Goal: Task Accomplishment & Management: Complete application form

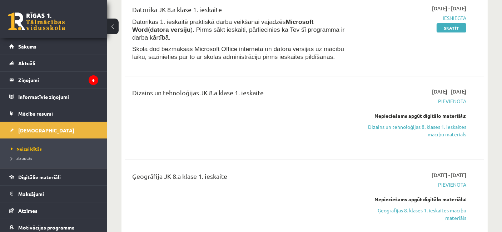
scroll to position [120, 0]
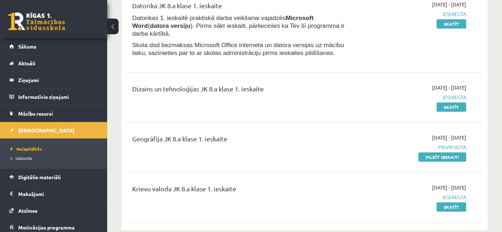
scroll to position [87, 0]
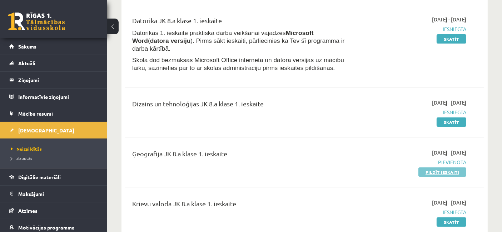
click at [447, 168] on link "Pildīt ieskaiti" at bounding box center [443, 172] width 48 height 9
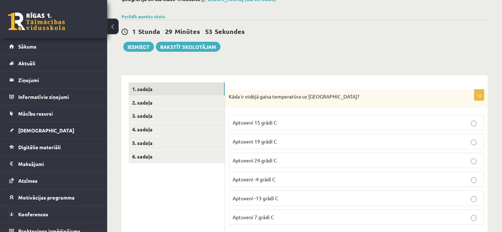
scroll to position [47, 0]
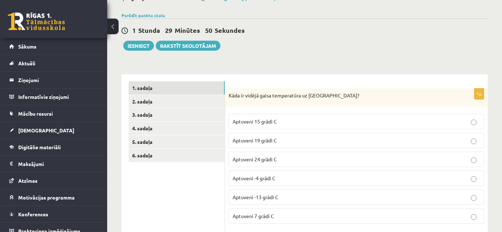
click at [333, 118] on p "Aptuveni 15 grādi C" at bounding box center [357, 122] width 248 height 8
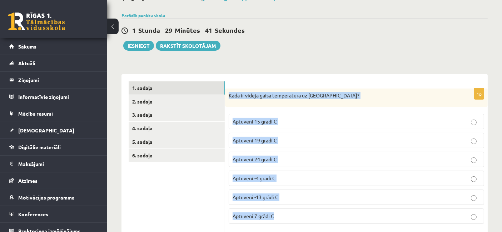
drag, startPoint x: 230, startPoint y: 93, endPoint x: 312, endPoint y: 225, distance: 155.3
click at [312, 225] on div "1p Kāda ir vidējā gaisa temperatūra uz [GEOGRAPHIC_DATA]? Aptuveni 15 grādi C A…" at bounding box center [356, 160] width 263 height 142
copy div "Kāda ir vidējā gaisa temperatūra uz [GEOGRAPHIC_DATA]? Aptuveni 15 grādi C Aptu…"
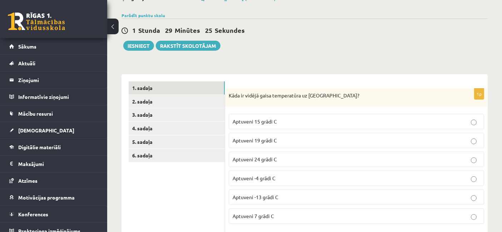
click at [382, 40] on div "1 Stunda 29 Minūtes 25 Sekundes Ieskaite saglabāta! Iesniegt Rakstīt skolotājam" at bounding box center [305, 35] width 367 height 32
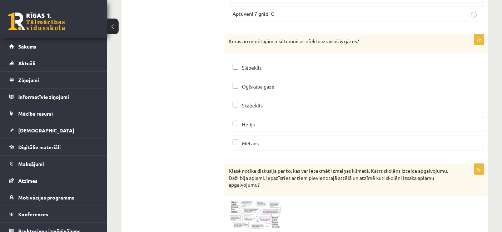
scroll to position [264, 0]
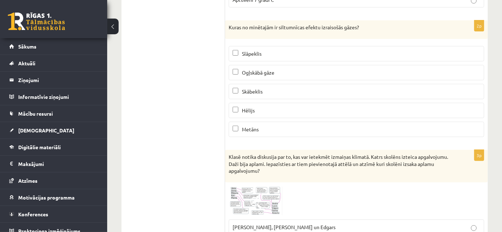
click at [308, 71] on p "Ogļskābā gāze" at bounding box center [357, 73] width 248 height 8
click at [301, 38] on div "2p Kuras no minētajām ir siltumnīcas efektu izraisošās gāzes? Slāpeklis Ogļskāb…" at bounding box center [356, 81] width 263 height 123
click at [308, 51] on p "Slāpeklis" at bounding box center [357, 54] width 248 height 8
click at [308, 52] on p "Slāpeklis" at bounding box center [357, 54] width 248 height 8
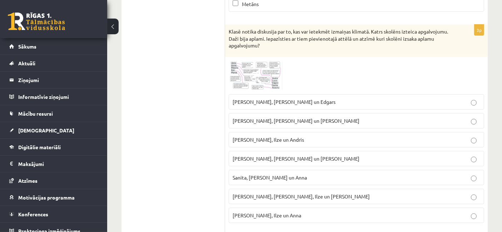
scroll to position [396, 0]
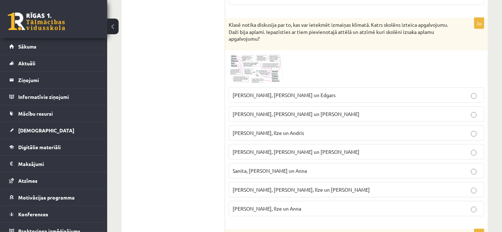
click at [252, 61] on img at bounding box center [256, 69] width 54 height 30
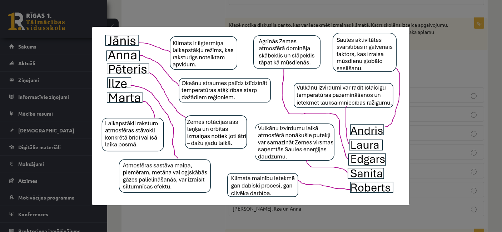
click at [462, 93] on div at bounding box center [251, 116] width 502 height 232
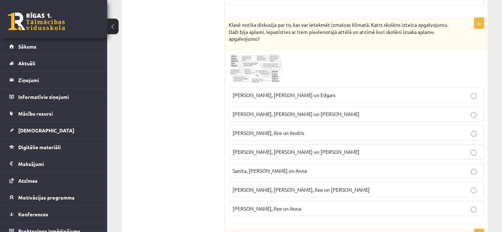
click at [310, 100] on fieldset "[PERSON_NAME], [PERSON_NAME] un [PERSON_NAME], [PERSON_NAME] un [PERSON_NAME], …" at bounding box center [357, 151] width 256 height 135
click at [327, 111] on p "[PERSON_NAME], [PERSON_NAME] un [PERSON_NAME]" at bounding box center [357, 115] width 248 height 8
click at [343, 65] on div at bounding box center [357, 69] width 256 height 30
click at [264, 63] on img at bounding box center [256, 69] width 54 height 30
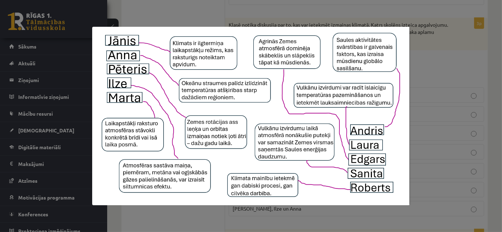
click at [363, 95] on img at bounding box center [251, 116] width 318 height 179
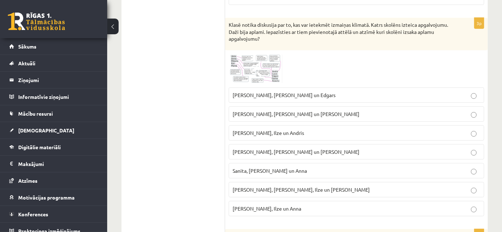
click at [246, 55] on img at bounding box center [256, 69] width 54 height 30
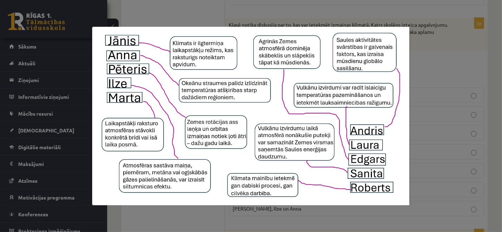
click at [435, 100] on div at bounding box center [251, 116] width 502 height 232
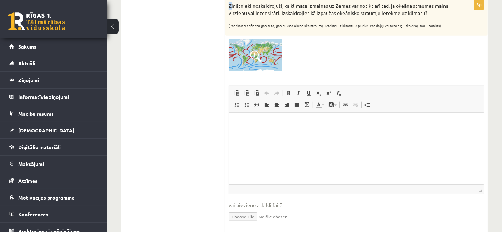
scroll to position [603, 0]
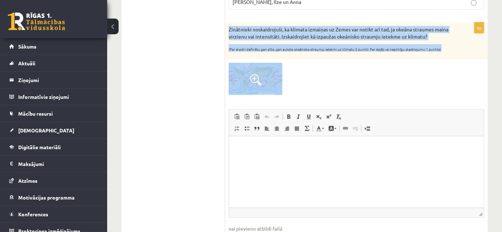
drag, startPoint x: 229, startPoint y: 2, endPoint x: 362, endPoint y: 67, distance: 148.1
click at [362, 67] on div "3p Zinātnieki noskaidrojuši, ka klimata izmaiņas uz Zemes var notikt arī tad, j…" at bounding box center [356, 141] width 263 height 236
copy div "Zinātnieki noskaidrojuši, ka klimata izmaiņas uz Zemes var notikt arī tad, ja o…"
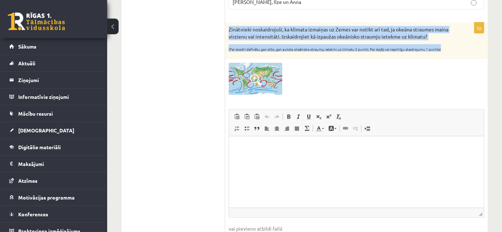
drag, startPoint x: 229, startPoint y: 22, endPoint x: 442, endPoint y: 47, distance: 215.0
click at [442, 47] on div "Zinātnieki noskaidrojuši, ka klimata izmaiņas uz Zemes var notikt arī tad, ja o…" at bounding box center [356, 41] width 263 height 37
copy div "Zinātnieki noskaidrojuši, ka klimata izmaiņas uz Zemes var notikt arī tad, ja o…"
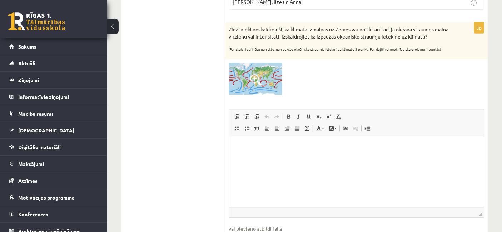
click at [258, 158] on html at bounding box center [356, 148] width 255 height 22
click at [260, 145] on p "**********" at bounding box center [356, 148] width 241 height 8
click at [321, 153] on html "**********" at bounding box center [356, 148] width 255 height 22
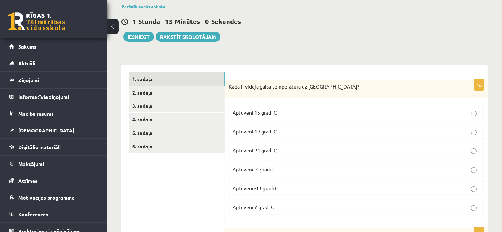
scroll to position [0, 0]
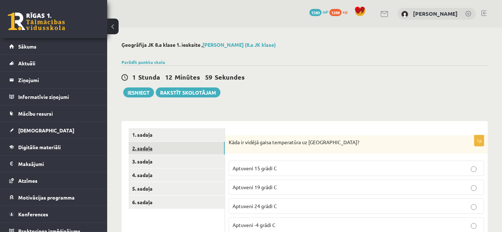
click at [148, 147] on link "2. sadaļa" at bounding box center [177, 148] width 96 height 13
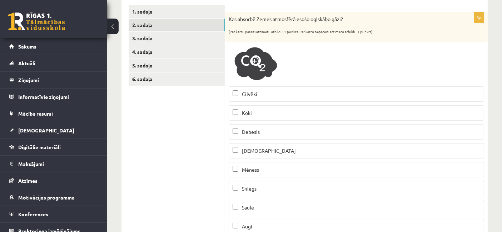
scroll to position [120, 0]
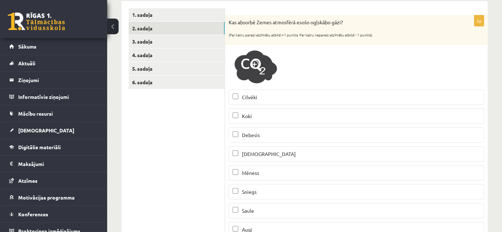
click at [248, 227] on span "Augi" at bounding box center [247, 230] width 10 height 6
click at [272, 151] on p "[DEMOGRAPHIC_DATA]" at bounding box center [357, 155] width 248 height 8
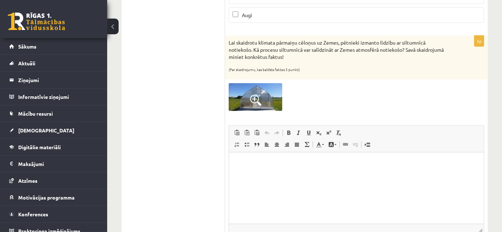
scroll to position [357, 0]
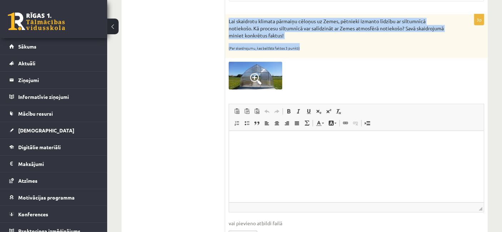
drag, startPoint x: 226, startPoint y: 15, endPoint x: 336, endPoint y: 47, distance: 114.3
click at [336, 47] on div "Lai skaidrotu klimata pārmaiņu cēloņus uz Zemes, pētnieki izmanto līdzību ar si…" at bounding box center [356, 36] width 263 height 44
copy div "Lai skaidrotu klimata pārmaiņu cēloņus uz Zemes, pētnieki izmanto līdzību ar si…"
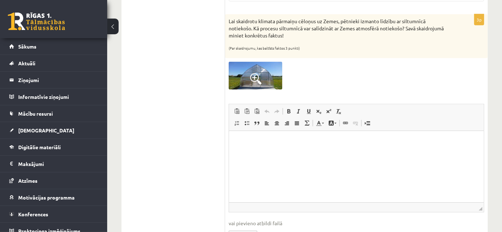
click at [202, 109] on ul "1. sadaļa 2. sadaļa 3. sadaļa 4. sadaļa 5. sadaļa 6. sadaļa" at bounding box center [177, 12] width 97 height 481
click at [269, 143] on p "Bagātinātā teksta redaktors, wiswyg-editor-user-answer-47433812818180" at bounding box center [356, 142] width 241 height 8
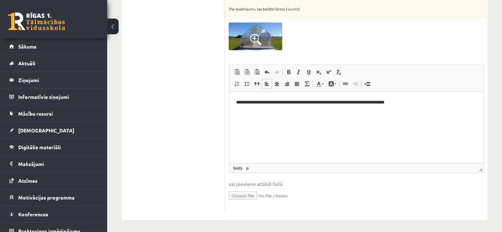
scroll to position [0, 0]
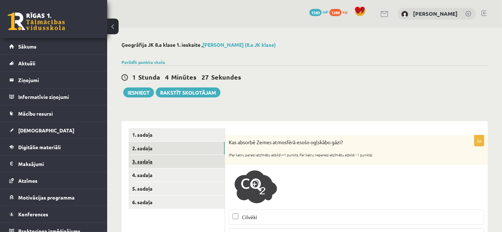
click at [174, 163] on link "3. sadaļa" at bounding box center [177, 161] width 96 height 13
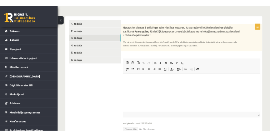
scroll to position [53, 0]
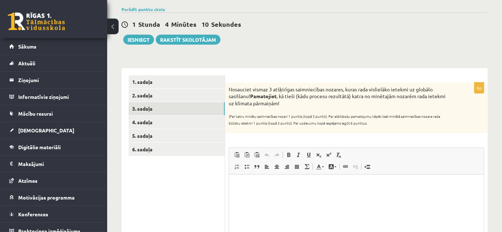
drag, startPoint x: 226, startPoint y: 85, endPoint x: 376, endPoint y: 121, distance: 154.3
click at [376, 121] on div "Nosauciet vismaz 3 atšķirīgas saimniecības nozares, kuras rada vislielāko ietek…" at bounding box center [356, 108] width 263 height 51
copy div "Nosauciet vismaz 3 atšķirīgas saimniecības nozares, kuras rada vislielāko ietek…"
click at [293, 196] on html at bounding box center [356, 186] width 255 height 22
click at [301, 31] on div "1 Stunda 0 Minūtes 55 Sekundes Ieskaite saglabāta! Iesniegt Rakstīt skolotājam" at bounding box center [305, 29] width 367 height 32
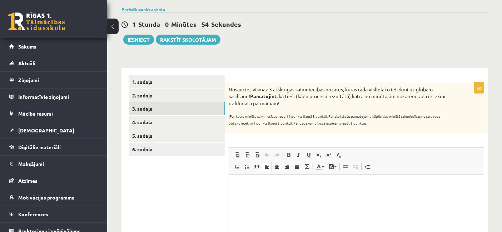
click at [263, 187] on p "Bagātinātā teksta redaktors, wiswyg-editor-user-answer-47433763612240" at bounding box center [356, 186] width 241 height 8
click at [286, 185] on p "**********" at bounding box center [356, 186] width 241 height 8
click at [261, 186] on p "**********" at bounding box center [356, 186] width 241 height 8
click at [276, 197] on p "**********" at bounding box center [356, 198] width 241 height 8
drag, startPoint x: 264, startPoint y: 181, endPoint x: 266, endPoint y: 185, distance: 3.9
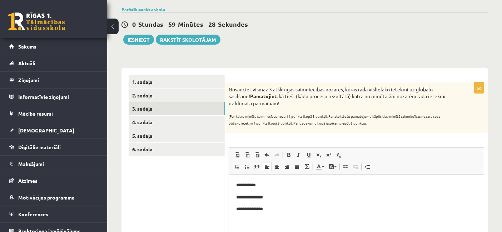
click at [265, 183] on html "**********" at bounding box center [356, 204] width 255 height 58
click at [238, 166] on span at bounding box center [237, 167] width 6 height 6
click at [320, 159] on link "Apakšraksts" at bounding box center [319, 155] width 10 height 9
click at [318, 152] on link "Apakšraksts" at bounding box center [319, 155] width 10 height 9
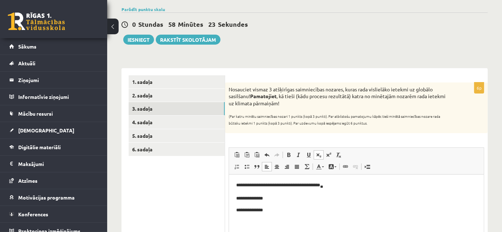
click at [322, 156] on link "Apakšraksts" at bounding box center [319, 155] width 10 height 9
click at [333, 153] on link "[DEMOGRAPHIC_DATA]" at bounding box center [329, 155] width 10 height 9
click at [312, 154] on span at bounding box center [309, 155] width 6 height 6
click at [312, 152] on span at bounding box center [309, 155] width 6 height 6
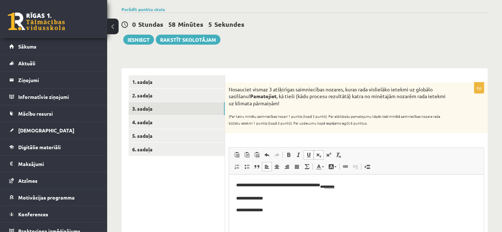
click at [319, 154] on span at bounding box center [319, 155] width 6 height 6
click at [337, 154] on span at bounding box center [339, 155] width 6 height 6
click at [393, 212] on p "**********" at bounding box center [356, 211] width 241 height 8
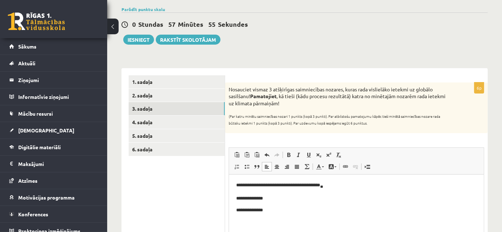
click at [347, 186] on p "**********" at bounding box center [356, 186] width 241 height 9
click at [238, 168] on span at bounding box center [237, 167] width 6 height 6
click at [239, 167] on span at bounding box center [237, 167] width 6 height 6
click at [292, 154] on link "Treknraksts Klaviatūras saīsne vadīšanas taustiņš+B" at bounding box center [289, 155] width 10 height 9
click at [319, 154] on span at bounding box center [319, 155] width 6 height 6
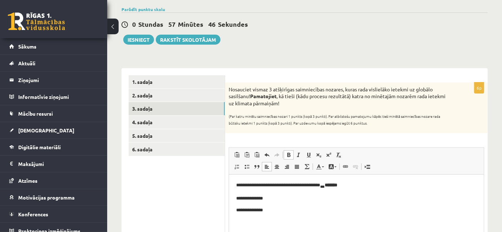
click at [289, 155] on span at bounding box center [289, 155] width 6 height 6
click at [276, 202] on body "**********" at bounding box center [356, 204] width 241 height 45
click at [283, 212] on p "**********" at bounding box center [356, 211] width 241 height 8
click at [282, 211] on p "**********" at bounding box center [356, 211] width 241 height 8
click at [281, 210] on p "**********" at bounding box center [356, 211] width 241 height 8
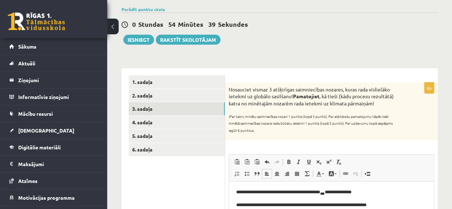
click at [317, 42] on div "0 Stundas 54 Minūtes 39 Sekundes Ieskaite saglabāta! Iesniegt Rakstīt skolotājam" at bounding box center [280, 29] width 317 height 32
drag, startPoint x: 306, startPoint y: 43, endPoint x: 292, endPoint y: 40, distance: 14.2
click at [293, 40] on div "0 Stundas 54 Minūtes 38 Sekundes Ieskaite saglabāta! Iesniegt Rakstīt skolotājam" at bounding box center [280, 29] width 317 height 32
click at [327, 48] on div "Ģeogrāfija JK 8.a klase 1. ieskaite , [PERSON_NAME] (8.a JK klase) Parādīt punk…" at bounding box center [279, 150] width 345 height 350
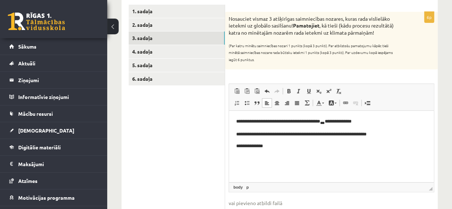
scroll to position [125, 0]
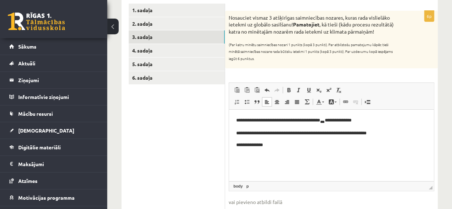
click at [283, 140] on body "**********" at bounding box center [331, 139] width 191 height 44
click at [290, 145] on p "**********" at bounding box center [331, 146] width 191 height 8
click at [307, 146] on p "**********" at bounding box center [331, 146] width 191 height 8
click at [317, 89] on span at bounding box center [319, 90] width 6 height 6
click at [320, 90] on span at bounding box center [319, 90] width 6 height 6
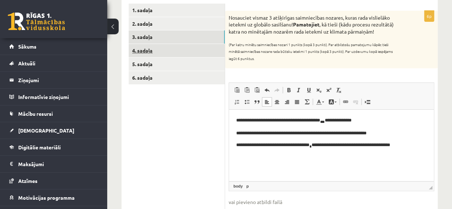
click at [176, 53] on link "4. sadaļa" at bounding box center [177, 50] width 96 height 13
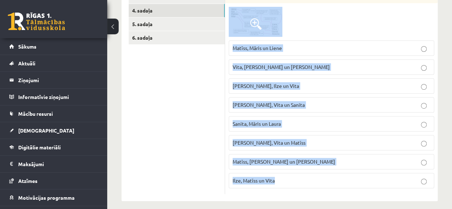
scroll to position [170, 0]
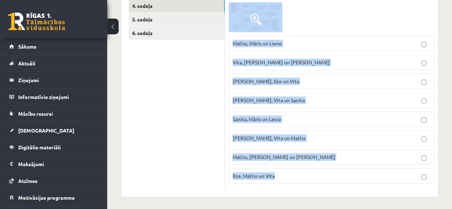
drag, startPoint x: 230, startPoint y: 19, endPoint x: 402, endPoint y: 214, distance: 260.5
copy div "Klasē notika diskusija par to, kādas ir klimata pārmaiņu sekas. Katrs skolēns i…"
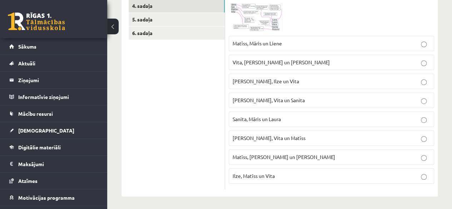
click at [204, 69] on ul "1. sadaļa 2. sadaļa 3. sadaļa 4. sadaļa 5. sadaļa 6. sadaļa" at bounding box center [177, 74] width 97 height 231
drag, startPoint x: 246, startPoint y: 12, endPoint x: 238, endPoint y: 13, distance: 7.5
click at [238, 13] on img at bounding box center [256, 17] width 54 height 30
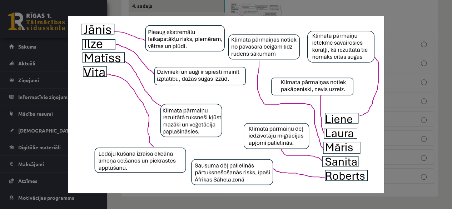
click at [238, 13] on div at bounding box center [226, 104] width 452 height 209
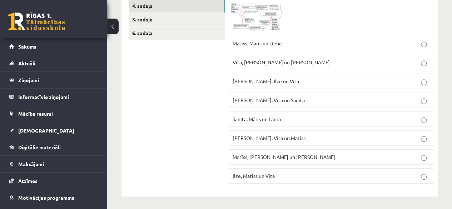
click at [237, 16] on img at bounding box center [256, 17] width 54 height 30
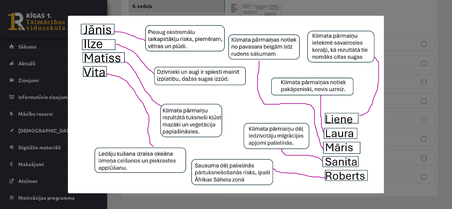
click at [417, 49] on div at bounding box center [226, 104] width 452 height 209
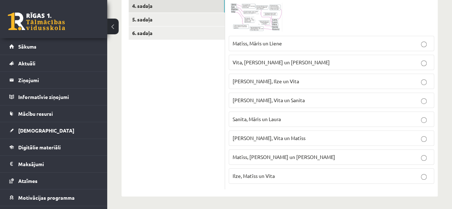
click at [336, 109] on fieldset "Matīss, Māris un [PERSON_NAME], Liene un [PERSON_NAME], Ilze un [PERSON_NAME], …" at bounding box center [332, 109] width 206 height 154
click at [335, 109] on fieldset "Matīss, Māris un [PERSON_NAME], Liene un [PERSON_NAME], Ilze un [PERSON_NAME], …" at bounding box center [332, 109] width 206 height 154
drag, startPoint x: 338, startPoint y: 126, endPoint x: 333, endPoint y: 120, distance: 8.2
click at [338, 126] on fieldset "Matīss, Māris un [PERSON_NAME], Liene un [PERSON_NAME], Ilze un [PERSON_NAME], …" at bounding box center [332, 109] width 206 height 154
click at [363, 24] on div at bounding box center [332, 17] width 206 height 30
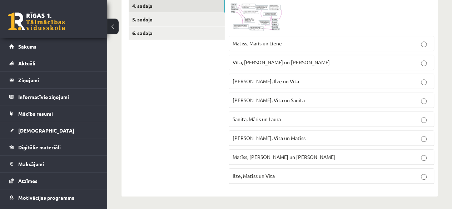
click at [301, 100] on p "[PERSON_NAME], Vita un Sanita" at bounding box center [332, 101] width 198 height 8
click at [169, 19] on link "5. sadaļa" at bounding box center [177, 19] width 96 height 13
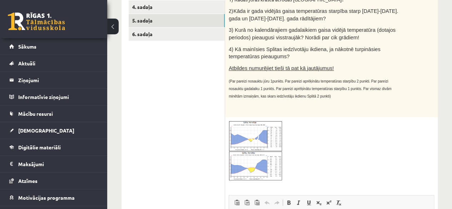
scroll to position [116, 0]
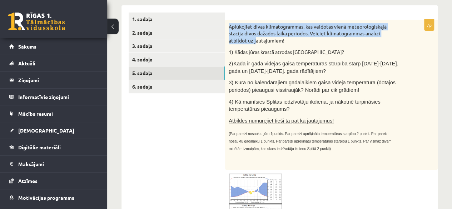
drag, startPoint x: 230, startPoint y: 23, endPoint x: 257, endPoint y: 40, distance: 32.0
click at [257, 40] on div "Aplūkojiet divas klimatogrammas, kas veidotas vienā meteoroloģiskajā stacijā di…" at bounding box center [331, 95] width 213 height 150
click at [226, 28] on div "Aplūkojiet divas klimatogrammas, kas veidotas vienā meteoroloģiskajā stacijā di…" at bounding box center [331, 95] width 213 height 150
click at [238, 15] on form "7p Aplūkojiet divas klimatogrammas, kas veidotas vienā meteoroloģiskajā stacijā…" at bounding box center [331, 205] width 198 height 384
click at [238, 14] on form "7p Aplūkojiet divas klimatogrammas, kas veidotas vienā meteoroloģiskajā stacijā…" at bounding box center [331, 205] width 198 height 384
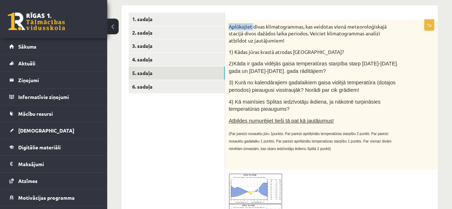
click at [238, 14] on form "7p Aplūkojiet divas klimatogrammas, kas veidotas vienā meteoroloģiskajā stacijā…" at bounding box center [331, 205] width 198 height 384
click at [237, 9] on div "7p Aplūkojiet divas klimatogrammas, kas veidotas vienā meteoroloģiskajā stacijā…" at bounding box center [331, 204] width 213 height 398
click at [144, 87] on link "6. sadaļa" at bounding box center [177, 86] width 96 height 13
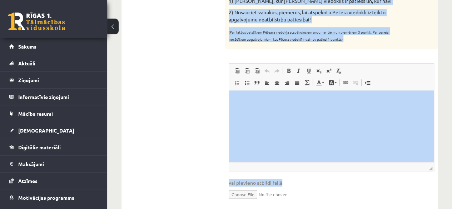
scroll to position [366, 0]
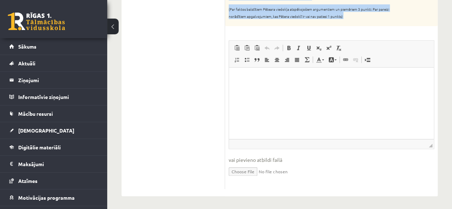
drag, startPoint x: 230, startPoint y: 25, endPoint x: 337, endPoint y: 52, distance: 110.7
copy form "Lore ip dolorsit amet consectetu adipisc el seddoei temporinc? Utlabor, etd mag…"
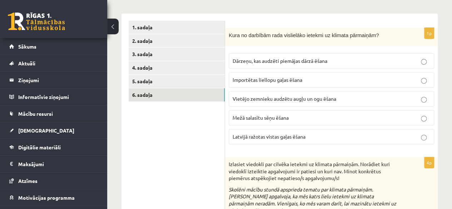
scroll to position [106, 0]
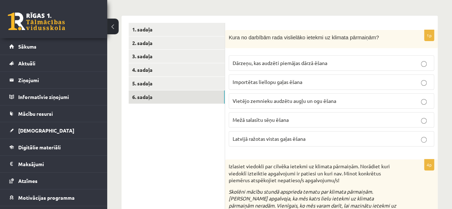
click at [270, 83] on span "Importētas liellopu gaļas ēšana" at bounding box center [268, 82] width 70 height 6
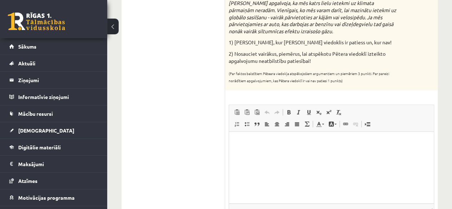
scroll to position [300, 0]
click at [314, 155] on html at bounding box center [331, 144] width 205 height 22
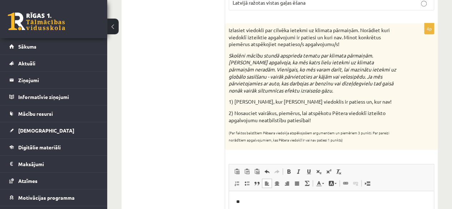
scroll to position [241, 0]
drag, startPoint x: 230, startPoint y: 27, endPoint x: 378, endPoint y: 142, distance: 188.1
click at [378, 142] on div "Izlasiet viedokli par cilvēka ietekmi uz klimata pārmaiņām. Norādiet kuri viedo…" at bounding box center [331, 87] width 213 height 127
copy div "Izlasiet viedokli par cilvēka ietekmi uz klimata pārmaiņām. Norādiet kuri viedo…"
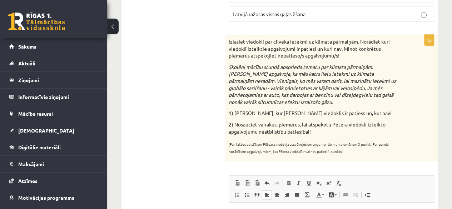
scroll to position [230, 0]
click at [197, 162] on ul "1. sadaļa 2. sadaļa 3. sadaļa 4. sadaļa 5. sadaļa 6. sadaļa" at bounding box center [177, 111] width 97 height 427
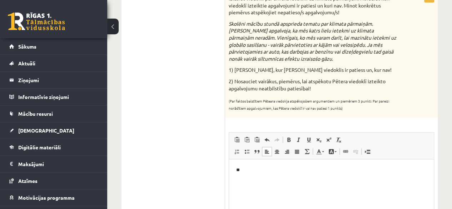
scroll to position [348, 0]
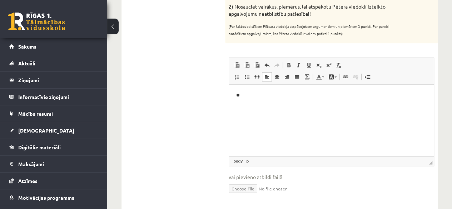
click at [307, 97] on p "**" at bounding box center [331, 96] width 191 height 8
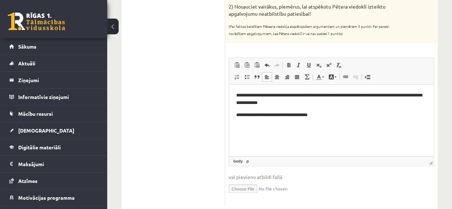
click at [306, 117] on p "**********" at bounding box center [331, 116] width 191 height 8
click at [309, 117] on p "**********" at bounding box center [331, 116] width 191 height 8
click at [309, 116] on p "**********" at bounding box center [331, 116] width 191 height 8
click at [333, 115] on p "**********" at bounding box center [331, 116] width 191 height 8
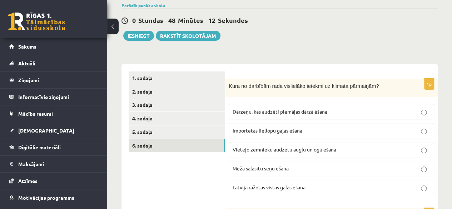
scroll to position [55, 0]
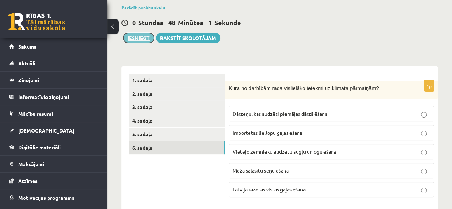
click at [134, 40] on button "Iesniegt" at bounding box center [138, 38] width 31 height 10
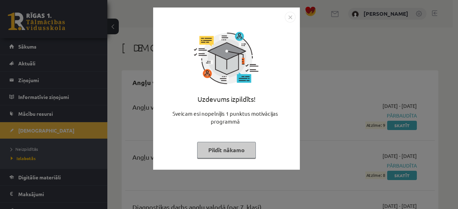
click at [234, 153] on button "Pildīt nākamo" at bounding box center [226, 150] width 59 height 16
